Goal: Download file/media

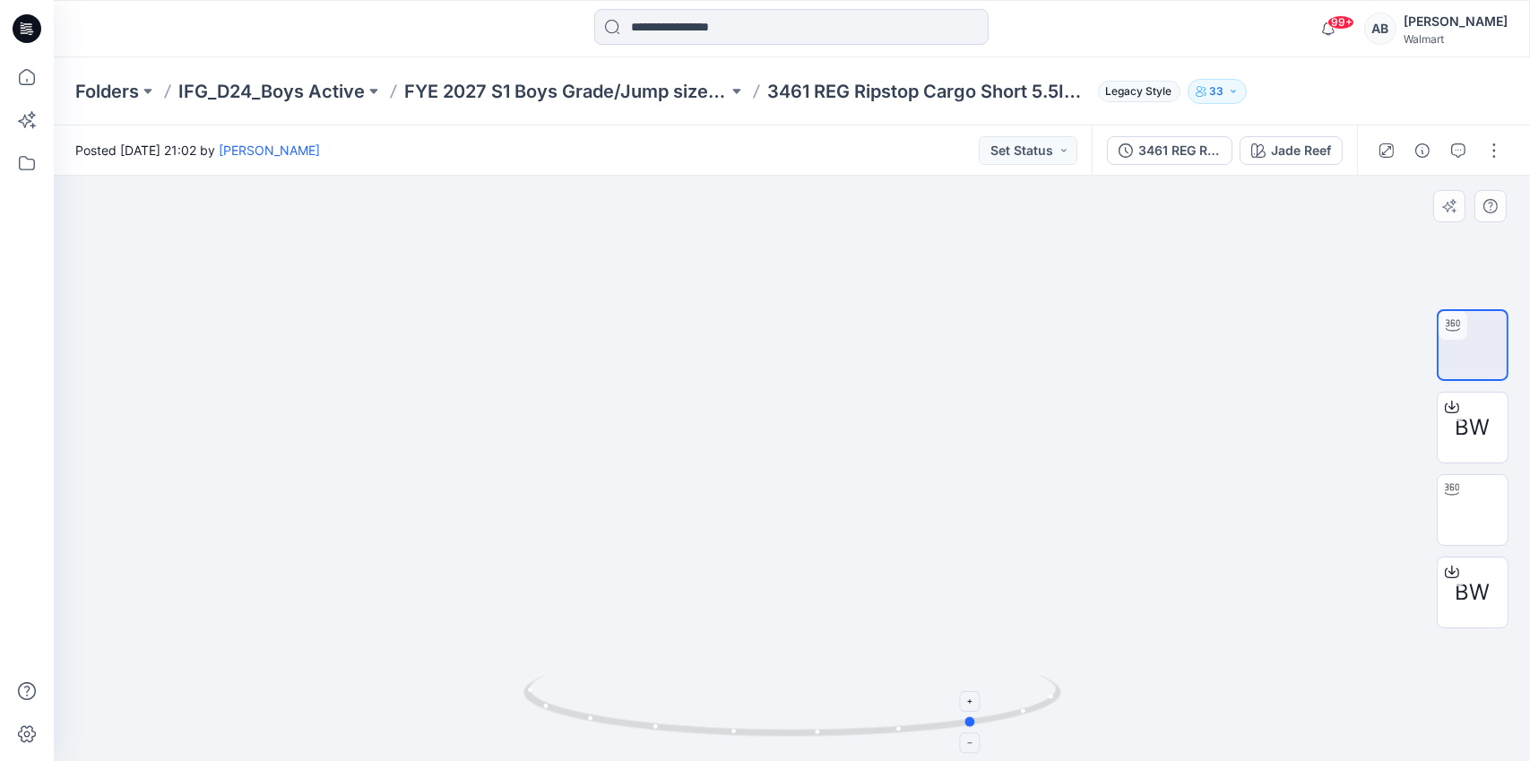
drag, startPoint x: 771, startPoint y: 736, endPoint x: 955, endPoint y: 733, distance: 184.6
click at [955, 733] on icon at bounding box center [794, 707] width 542 height 67
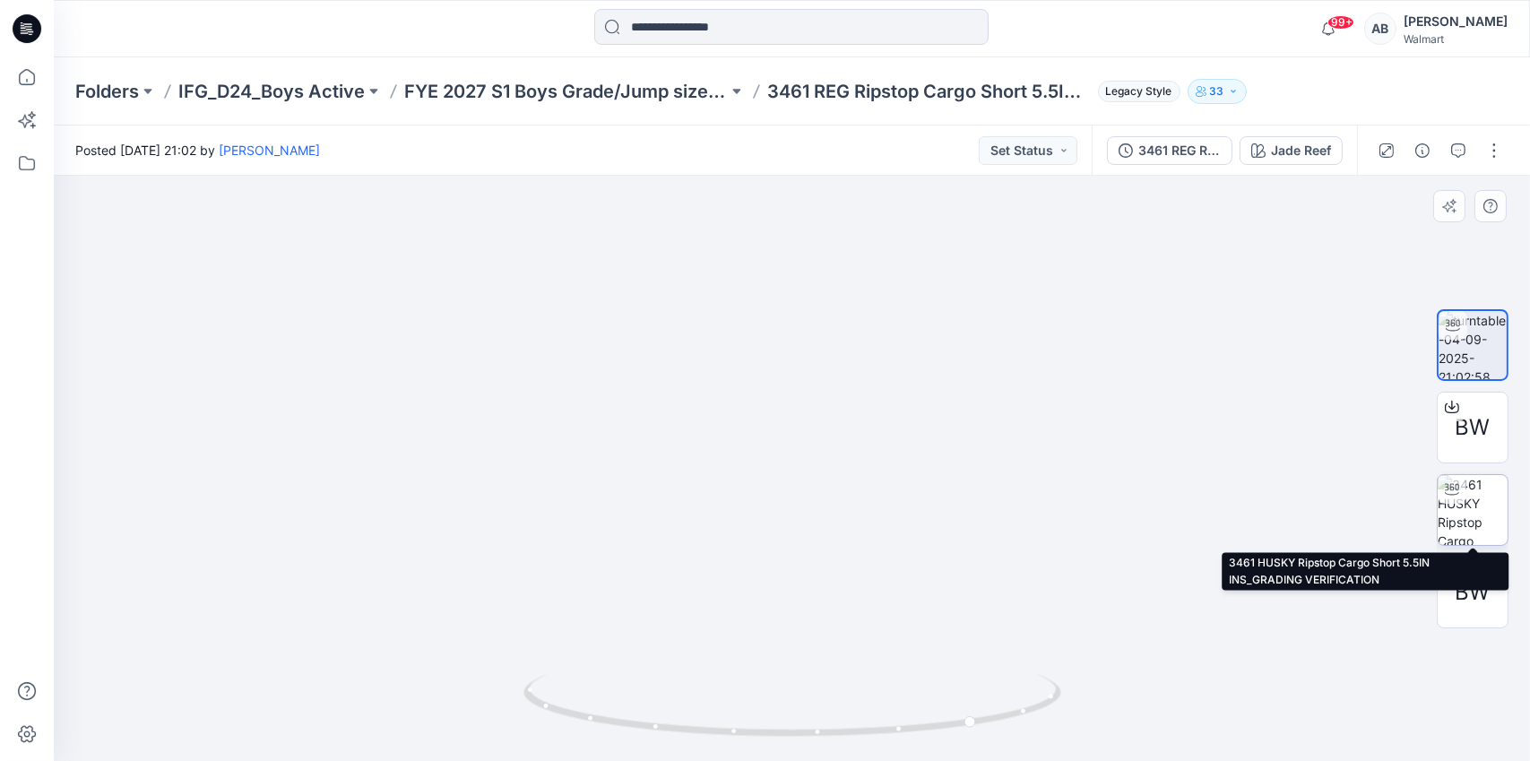
click at [1478, 494] on img at bounding box center [1472, 510] width 70 height 70
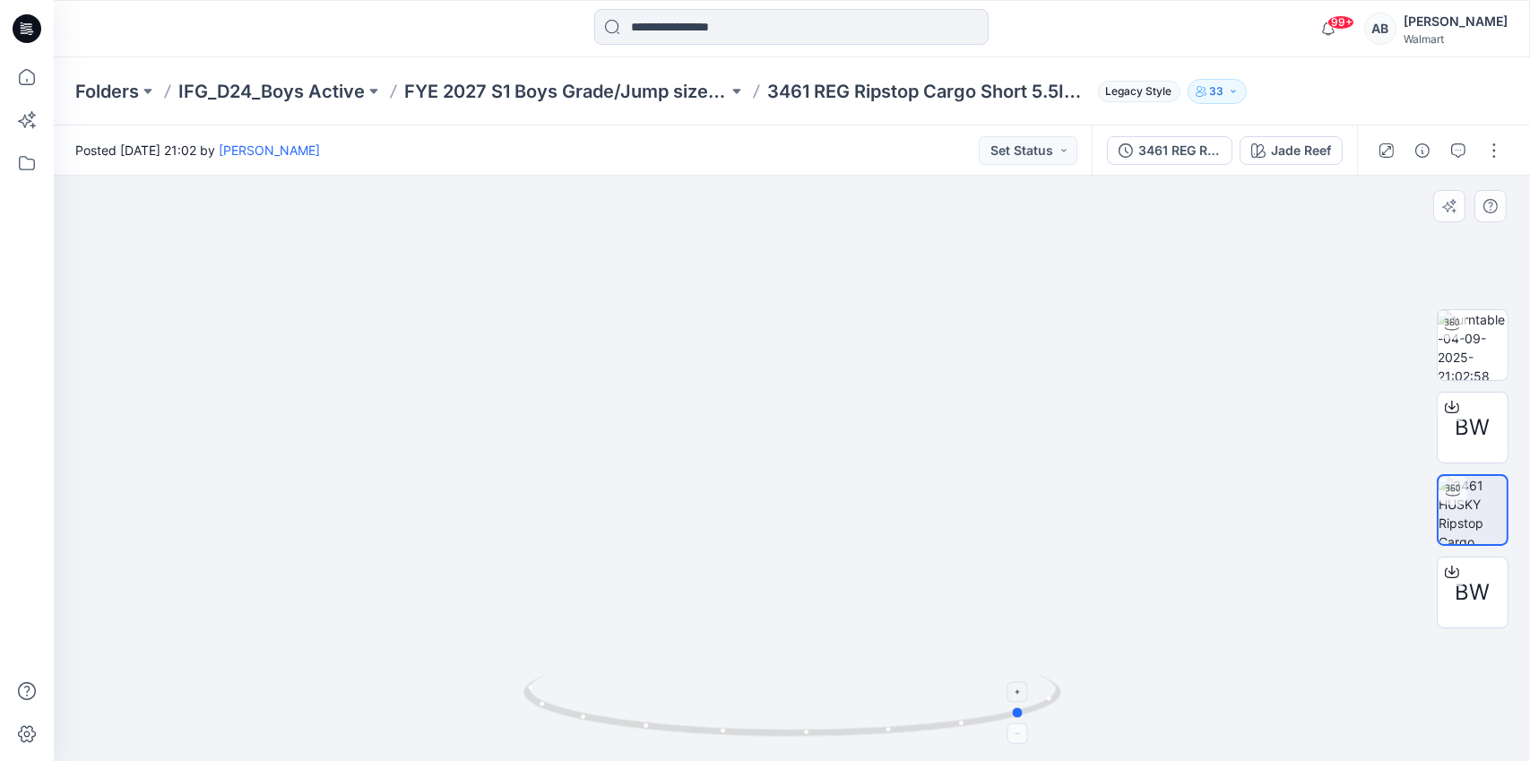
drag, startPoint x: 729, startPoint y: 733, endPoint x: 963, endPoint y: 737, distance: 233.9
click at [963, 737] on icon at bounding box center [794, 707] width 542 height 67
drag, startPoint x: 974, startPoint y: 721, endPoint x: 900, endPoint y: 720, distance: 74.4
click at [900, 720] on icon at bounding box center [794, 707] width 542 height 67
click at [1490, 338] on img at bounding box center [1472, 345] width 70 height 70
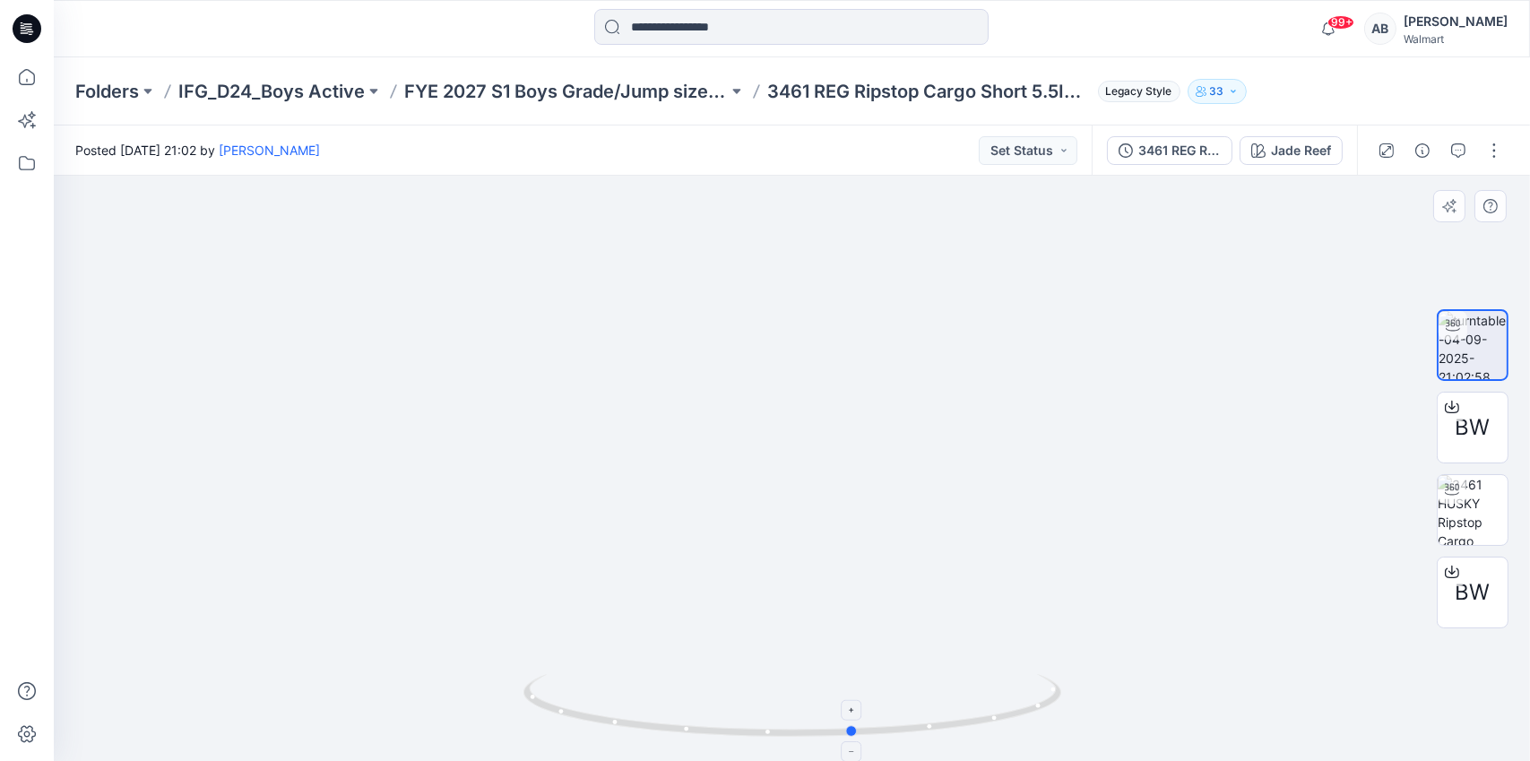
drag, startPoint x: 1001, startPoint y: 718, endPoint x: 525, endPoint y: 710, distance: 475.9
click at [525, 710] on icon at bounding box center [794, 707] width 542 height 67
drag, startPoint x: 601, startPoint y: 724, endPoint x: 703, endPoint y: 744, distance: 104.0
click at [703, 744] on div at bounding box center [792, 716] width 538 height 90
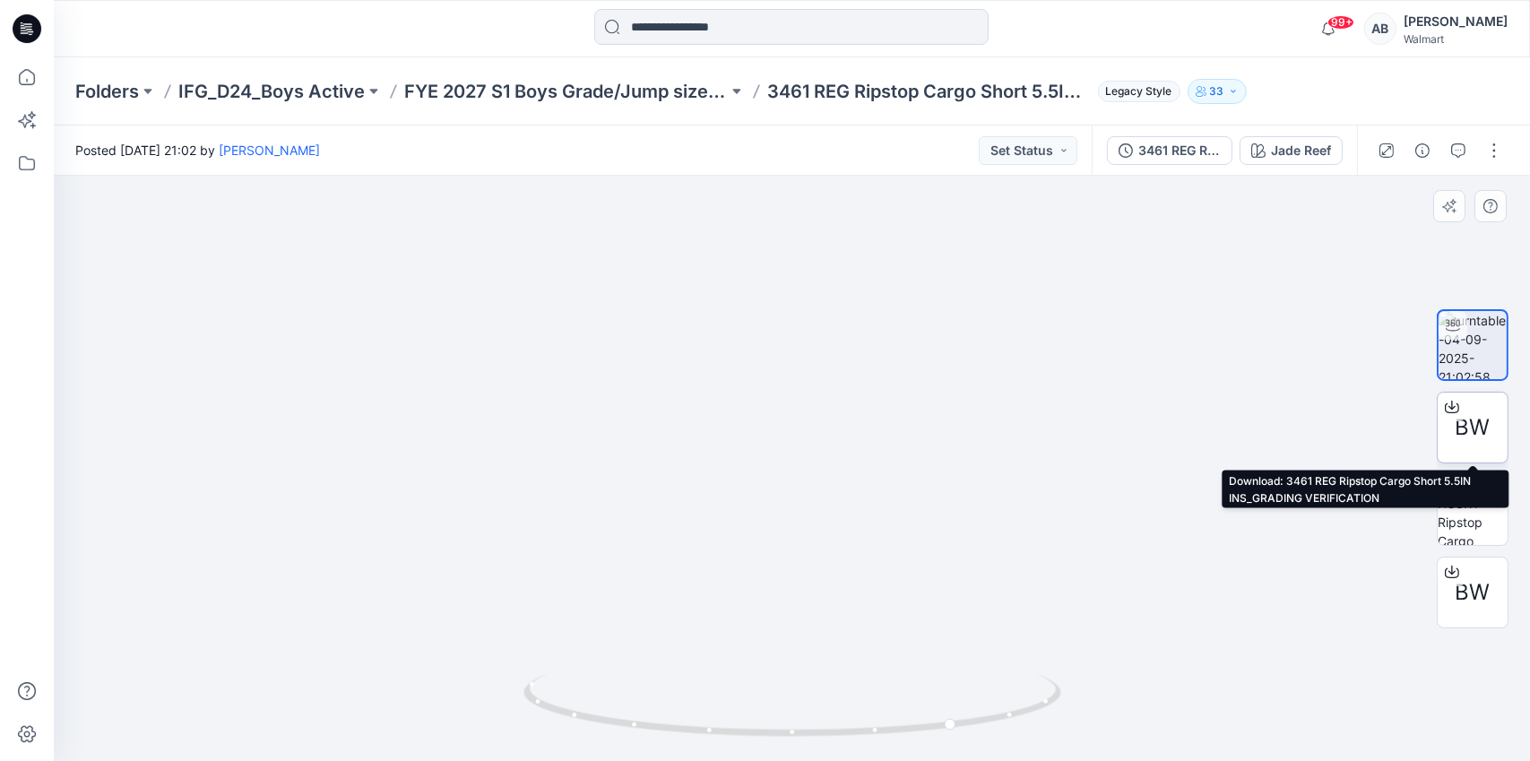
click at [1452, 405] on icon at bounding box center [1451, 404] width 7 height 9
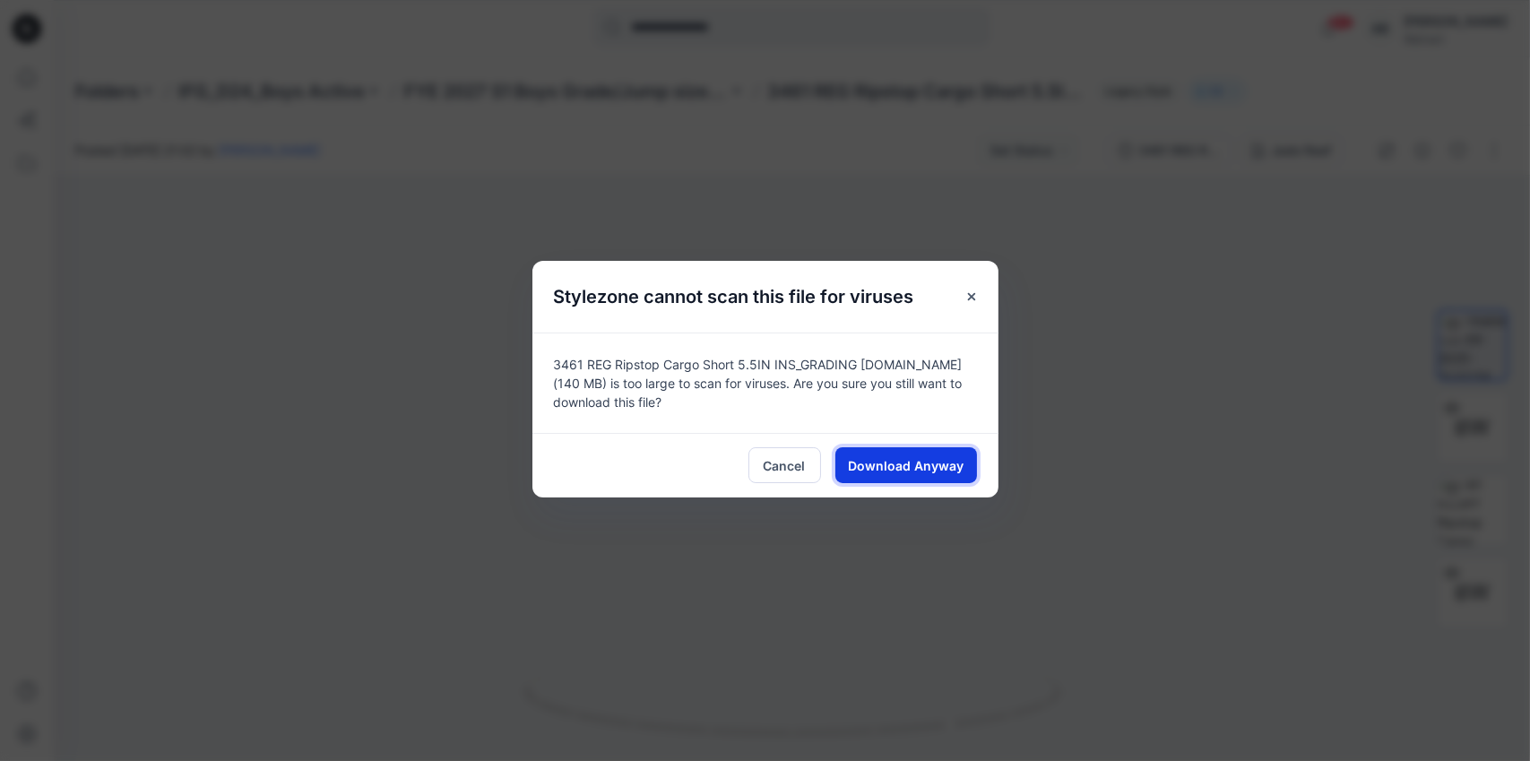
click at [906, 462] on span "Download Anyway" at bounding box center [906, 465] width 116 height 19
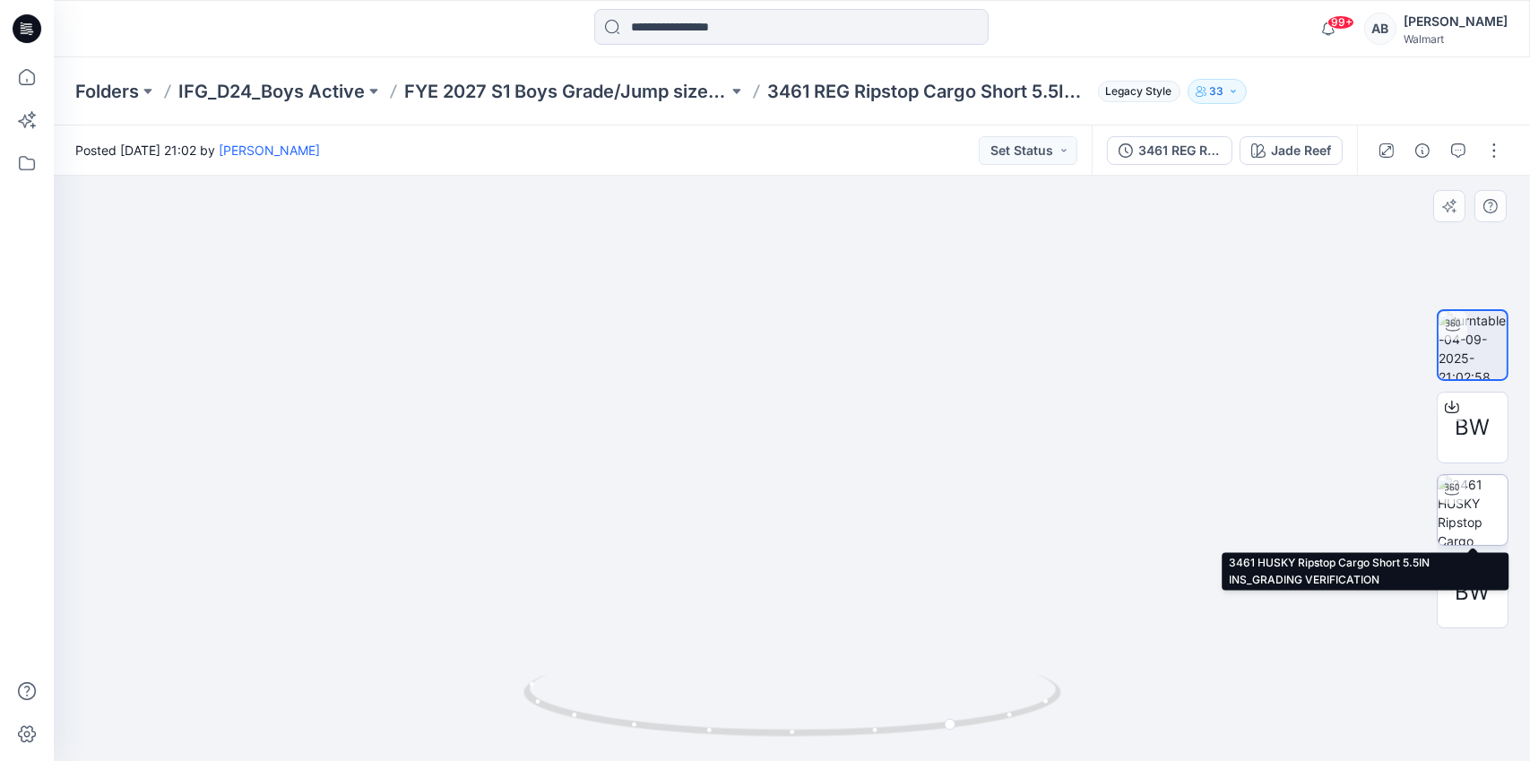
click at [1467, 513] on img at bounding box center [1472, 510] width 70 height 70
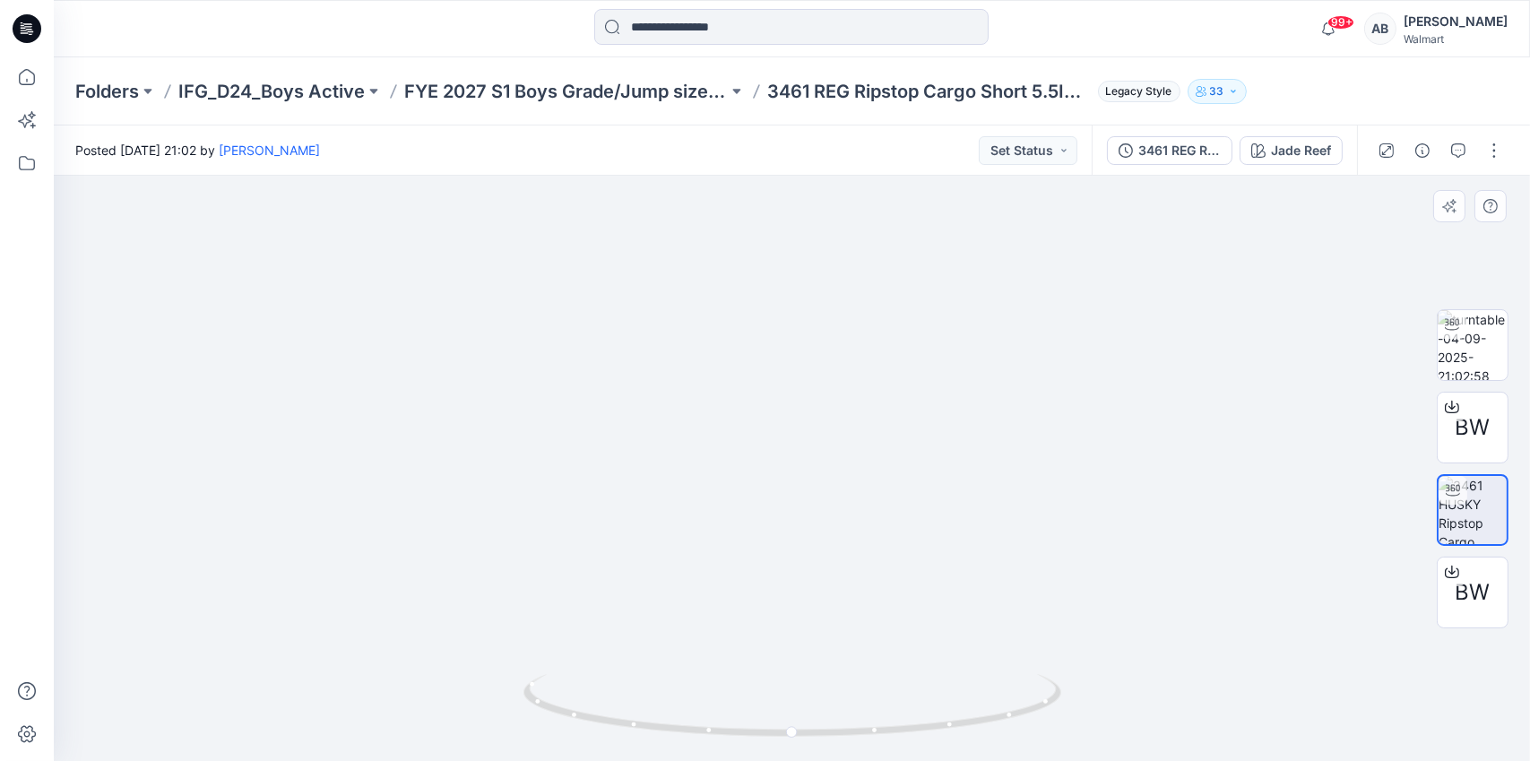
drag, startPoint x: 722, startPoint y: 616, endPoint x: 720, endPoint y: 415, distance: 200.7
drag, startPoint x: 1000, startPoint y: 718, endPoint x: 884, endPoint y: 735, distance: 116.8
click at [884, 735] on icon at bounding box center [794, 707] width 542 height 67
drag, startPoint x: 1092, startPoint y: 435, endPoint x: 1082, endPoint y: 617, distance: 182.2
drag, startPoint x: 886, startPoint y: 733, endPoint x: 670, endPoint y: 734, distance: 216.0
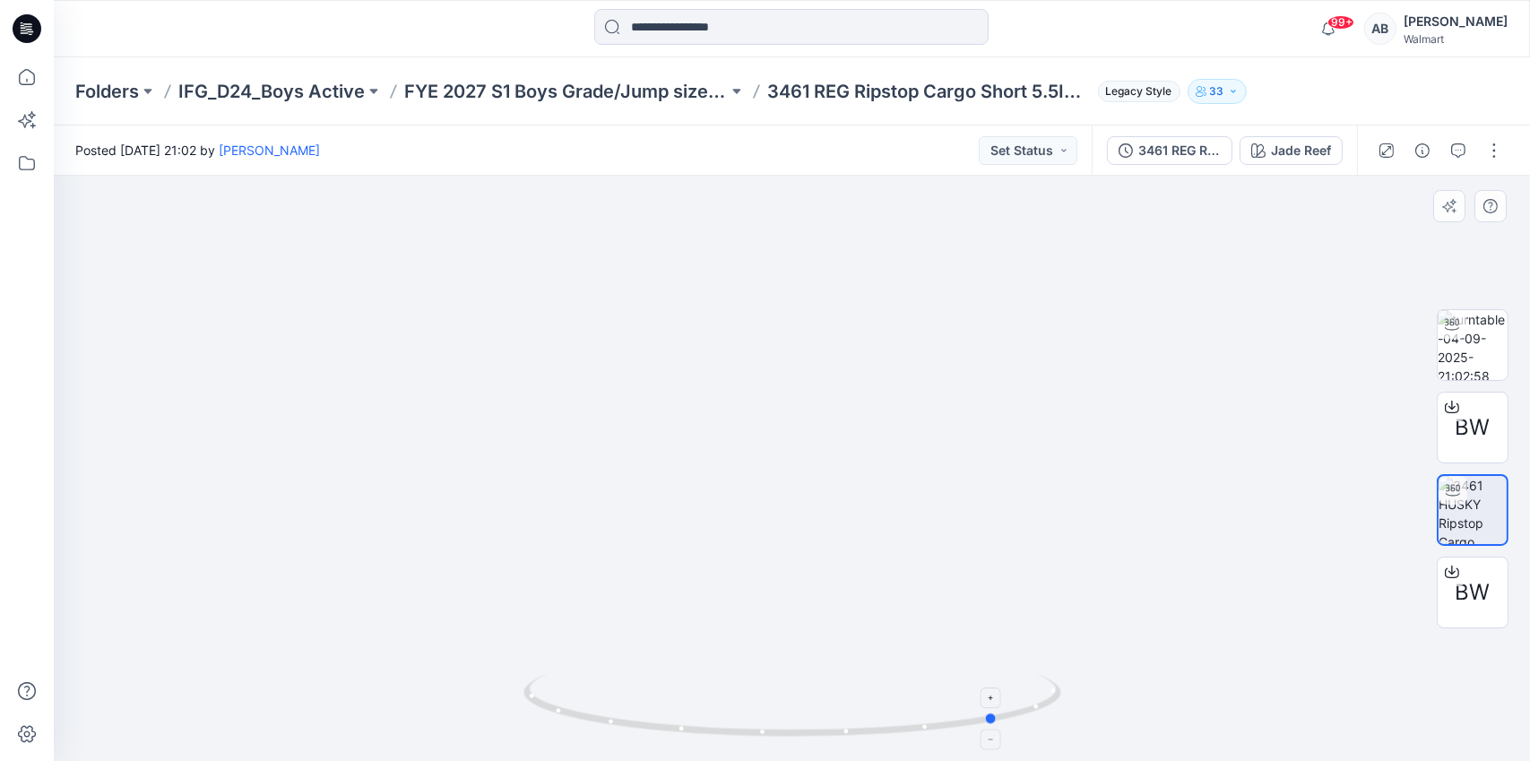
click at [670, 734] on icon at bounding box center [794, 707] width 542 height 67
drag, startPoint x: 960, startPoint y: 575, endPoint x: 919, endPoint y: 503, distance: 83.0
click at [919, 503] on img at bounding box center [791, 285] width 1059 height 951
drag, startPoint x: 1044, startPoint y: 394, endPoint x: 1042, endPoint y: 420, distance: 26.0
click at [1042, 420] on img at bounding box center [791, 298] width 1059 height 925
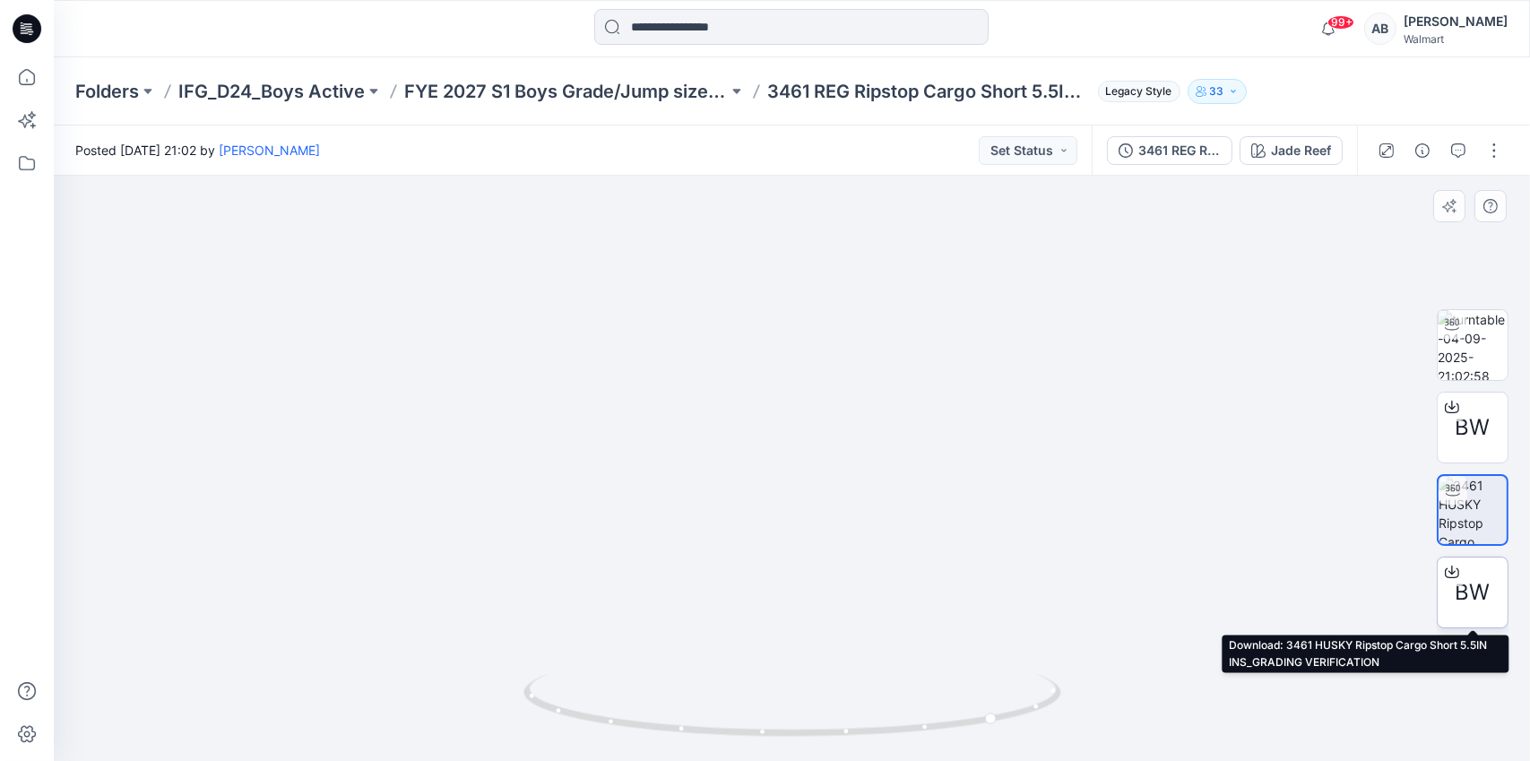
click at [1452, 572] on icon at bounding box center [1451, 569] width 7 height 9
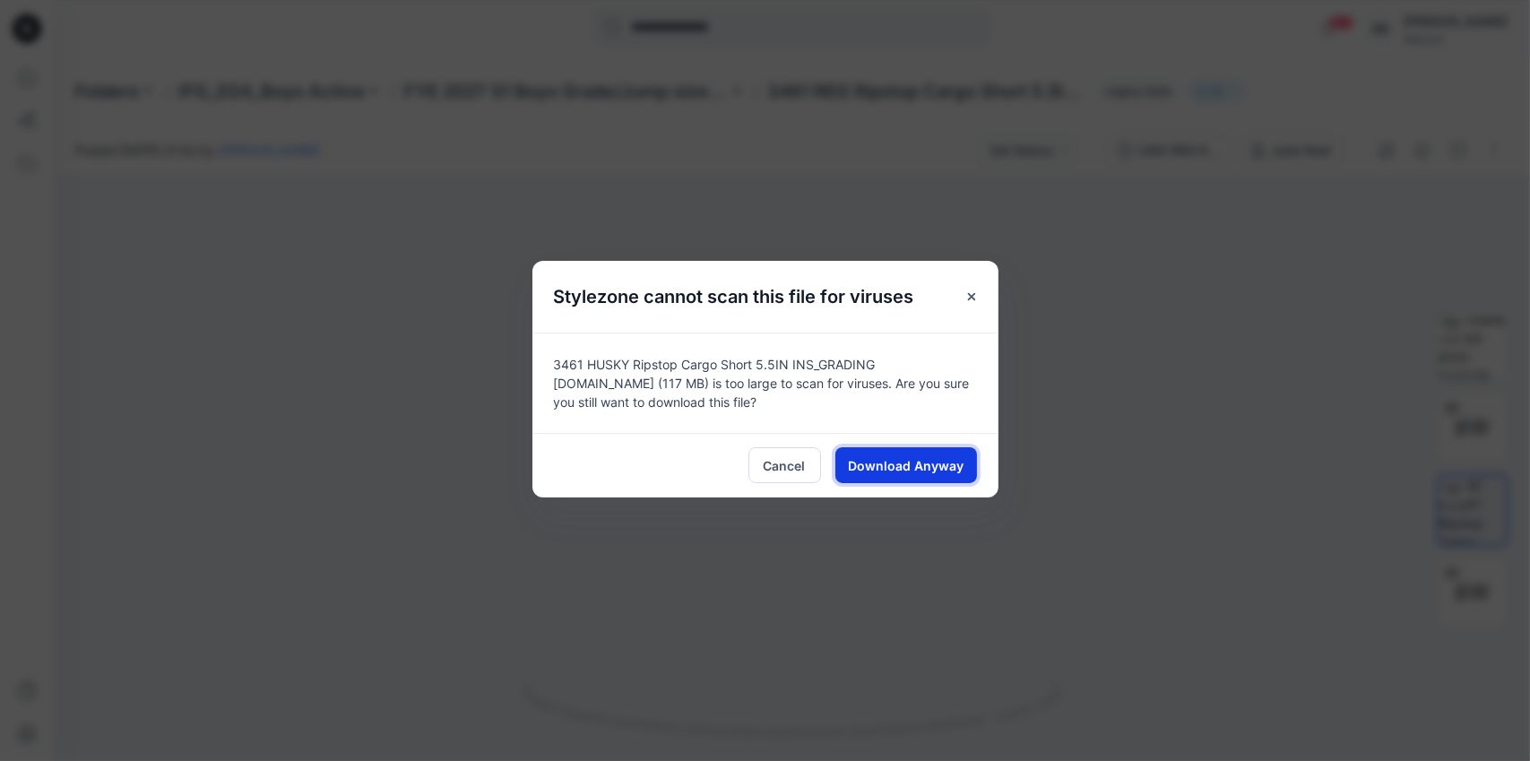
click at [903, 463] on span "Download Anyway" at bounding box center [906, 465] width 116 height 19
